Goal: Information Seeking & Learning: Compare options

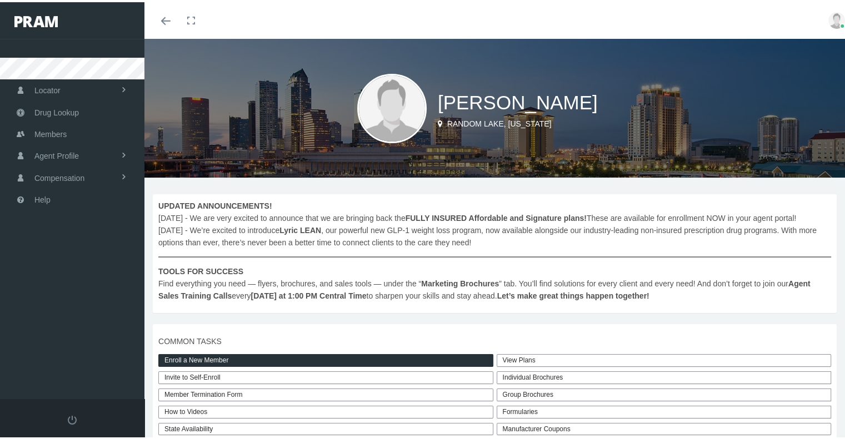
scroll to position [111, 0]
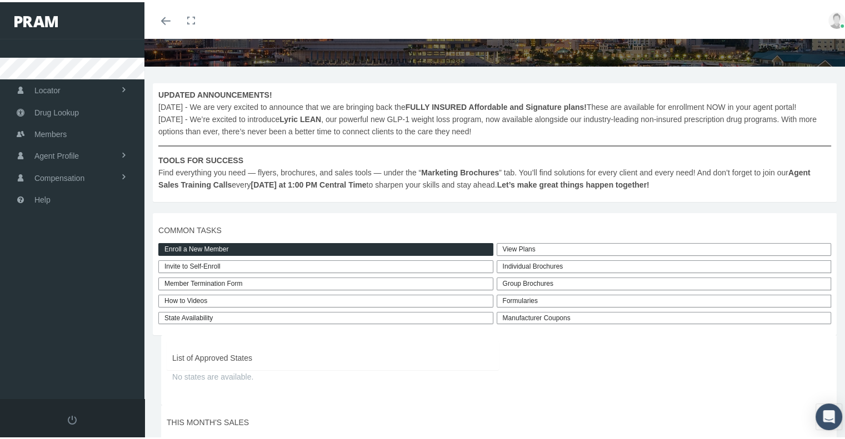
click at [524, 247] on link "View Plans" at bounding box center [664, 247] width 335 height 13
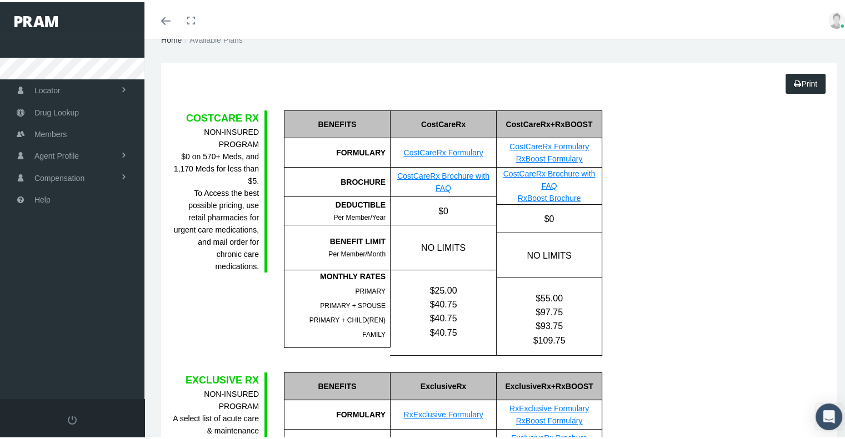
scroll to position [56, 0]
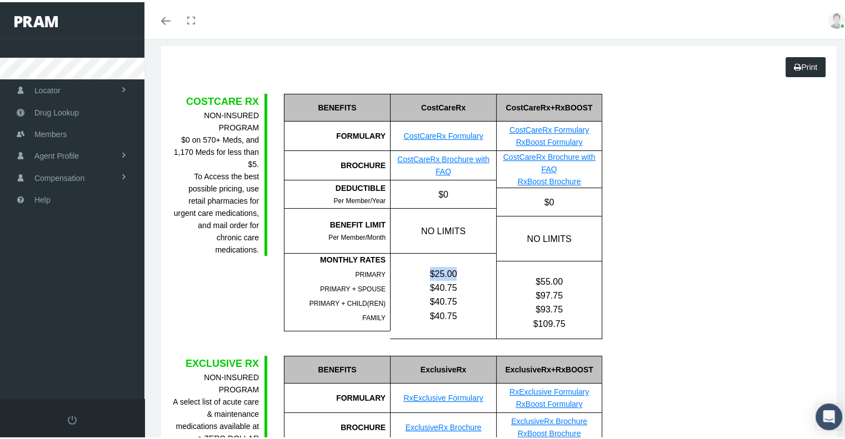
drag, startPoint x: 462, startPoint y: 271, endPoint x: 425, endPoint y: 271, distance: 36.7
click at [425, 271] on div "$25.00" at bounding box center [444, 272] width 106 height 14
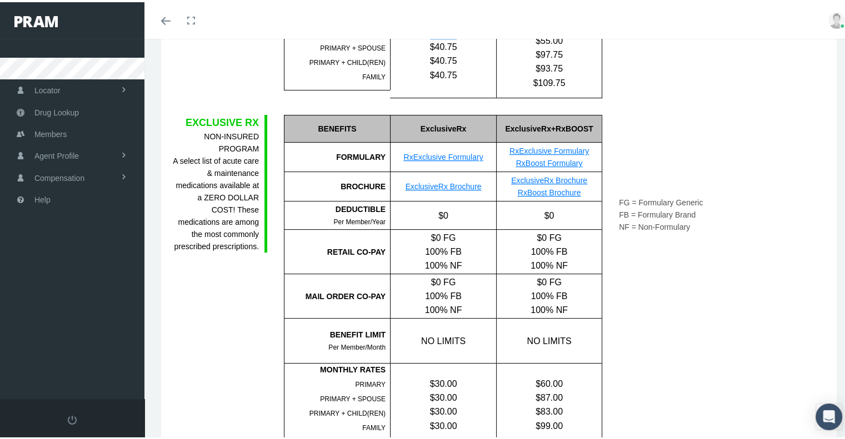
scroll to position [333, 0]
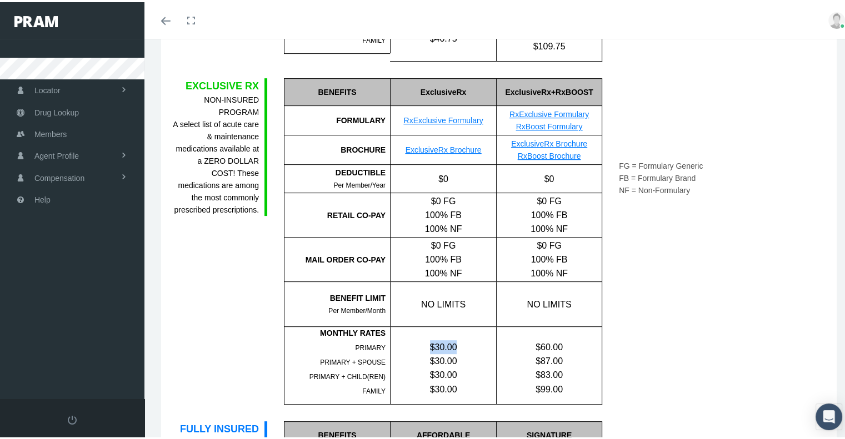
drag, startPoint x: 426, startPoint y: 343, endPoint x: 467, endPoint y: 343, distance: 41.1
click at [467, 343] on div "$30.00" at bounding box center [444, 345] width 106 height 14
drag, startPoint x: 452, startPoint y: 387, endPoint x: 416, endPoint y: 342, distance: 57.7
click at [416, 342] on div "$30.00 $30.00 $30.00 $30.00" at bounding box center [444, 359] width 106 height 69
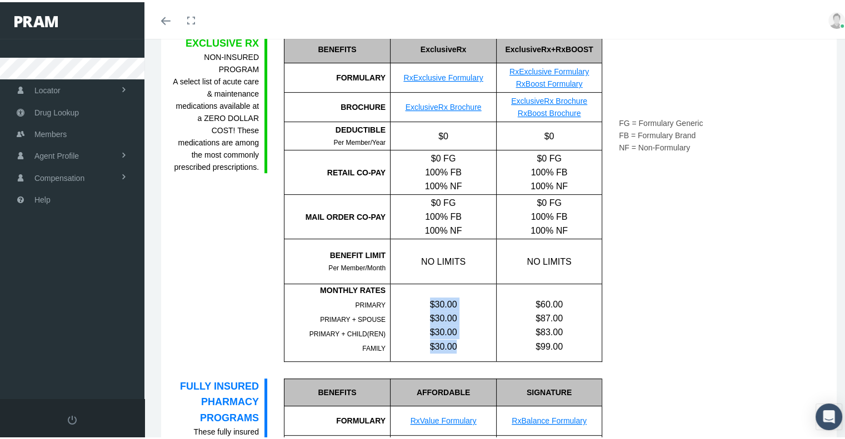
scroll to position [444, 0]
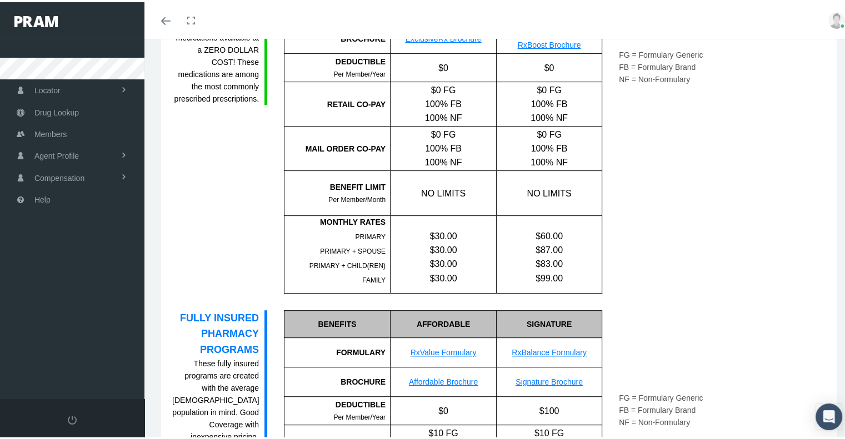
click at [472, 200] on div "NO LIMITS" at bounding box center [443, 191] width 106 height 44
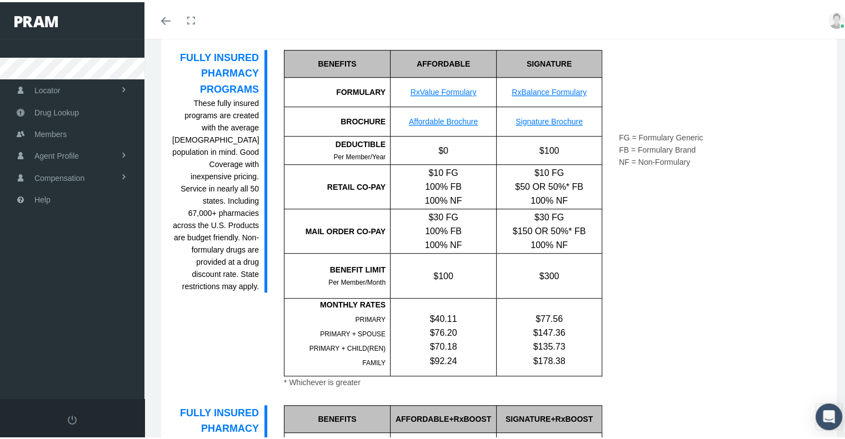
scroll to position [722, 0]
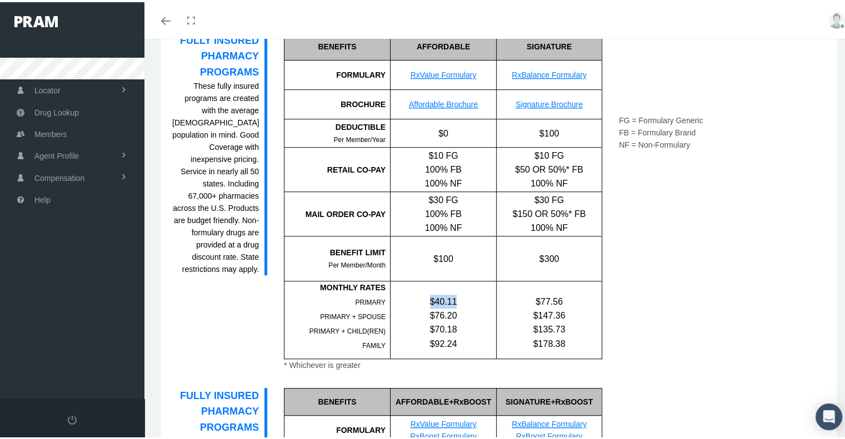
drag, startPoint x: 460, startPoint y: 296, endPoint x: 419, endPoint y: 294, distance: 41.1
click at [419, 294] on div "$40.11" at bounding box center [444, 300] width 106 height 14
click at [483, 260] on div "$100" at bounding box center [443, 256] width 106 height 44
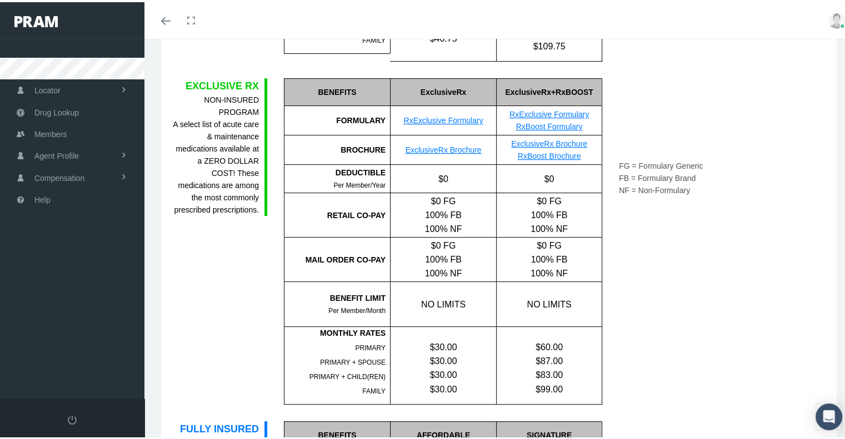
scroll to position [0, 0]
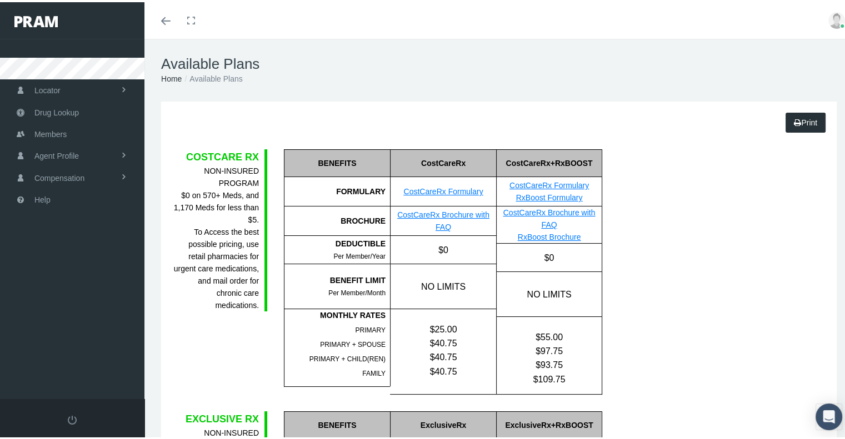
click at [164, 18] on span at bounding box center [165, 18] width 9 height 1
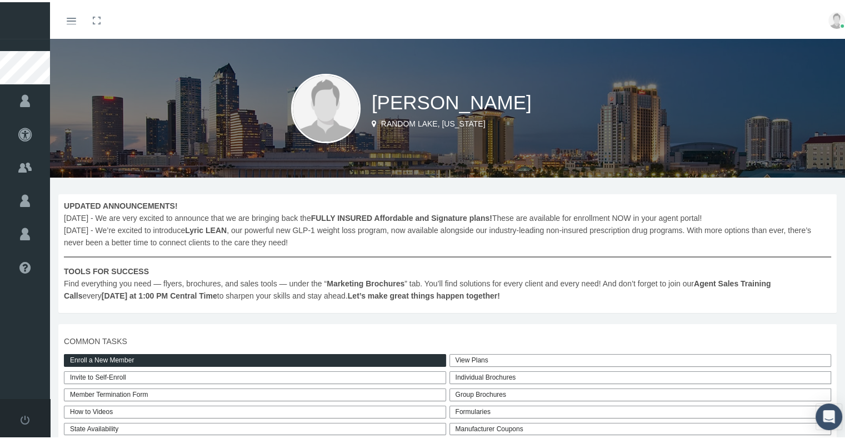
click at [831, 17] on img at bounding box center [836, 18] width 17 height 17
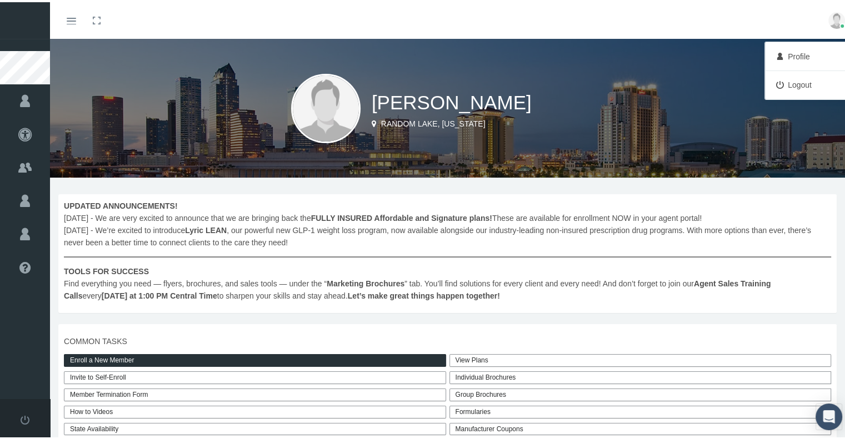
click at [505, 17] on div "Toggle menubar Toggle fullscreen Profile Logout" at bounding box center [451, 18] width 787 height 37
